Goal: Task Accomplishment & Management: Use online tool/utility

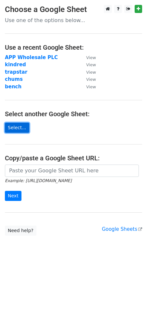
click at [16, 126] on link "Select..." at bounding box center [17, 128] width 24 height 10
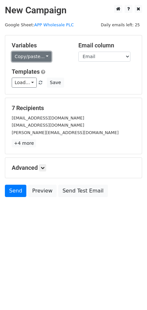
click at [41, 58] on link "Copy/paste..." at bounding box center [32, 57] width 40 height 10
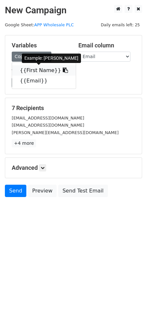
click at [49, 70] on link "{{First Name}}" at bounding box center [44, 70] width 64 height 10
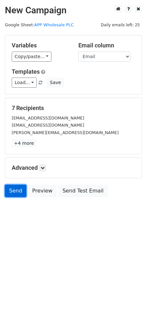
click at [18, 189] on link "Send" at bounding box center [15, 191] width 21 height 12
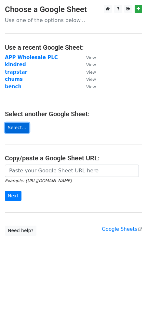
click at [16, 126] on link "Select..." at bounding box center [17, 128] width 24 height 10
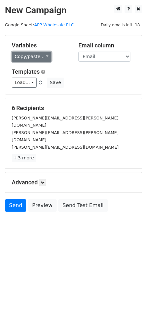
click at [38, 57] on link "Copy/paste..." at bounding box center [32, 57] width 40 height 10
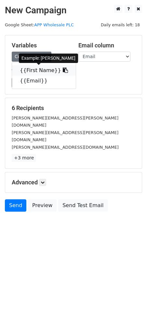
click at [45, 67] on link "{{First Name}}" at bounding box center [44, 70] width 64 height 10
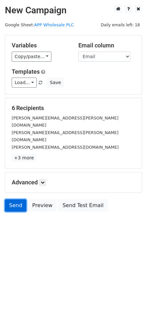
click at [13, 200] on link "Send" at bounding box center [15, 206] width 21 height 12
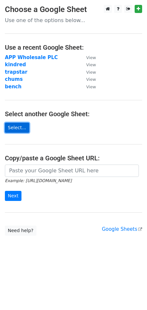
click at [12, 127] on link "Select..." at bounding box center [17, 128] width 24 height 10
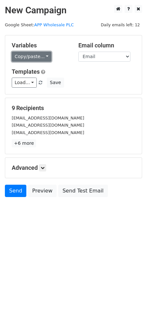
click at [41, 57] on link "Copy/paste..." at bounding box center [32, 57] width 40 height 10
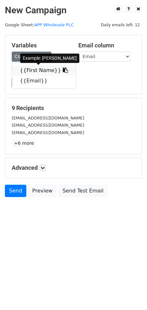
click at [46, 71] on link "{{First Name}}" at bounding box center [44, 70] width 64 height 10
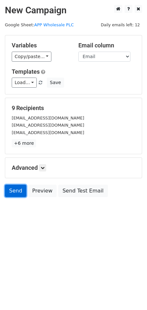
click at [16, 194] on link "Send" at bounding box center [15, 191] width 21 height 12
